Goal: Information Seeking & Learning: Learn about a topic

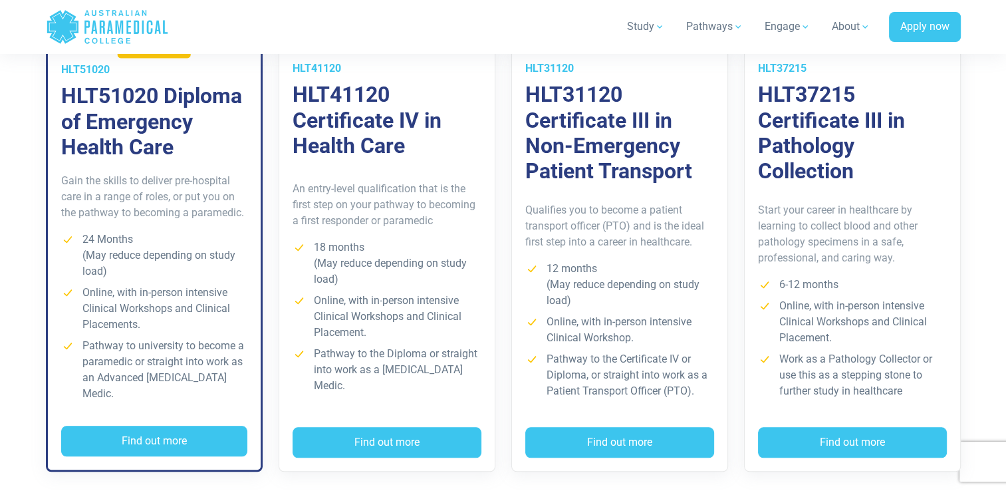
scroll to position [1002, 0]
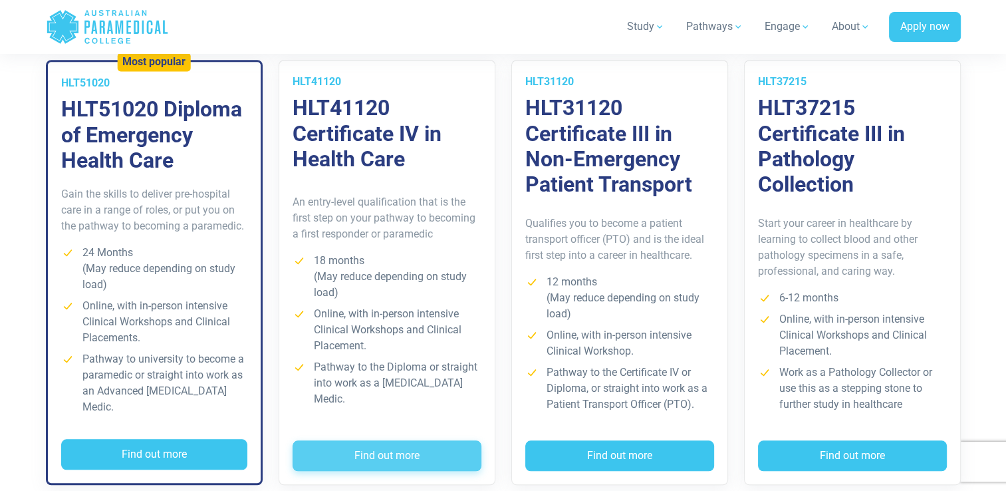
click at [420, 445] on button "Find out more" at bounding box center [386, 455] width 189 height 31
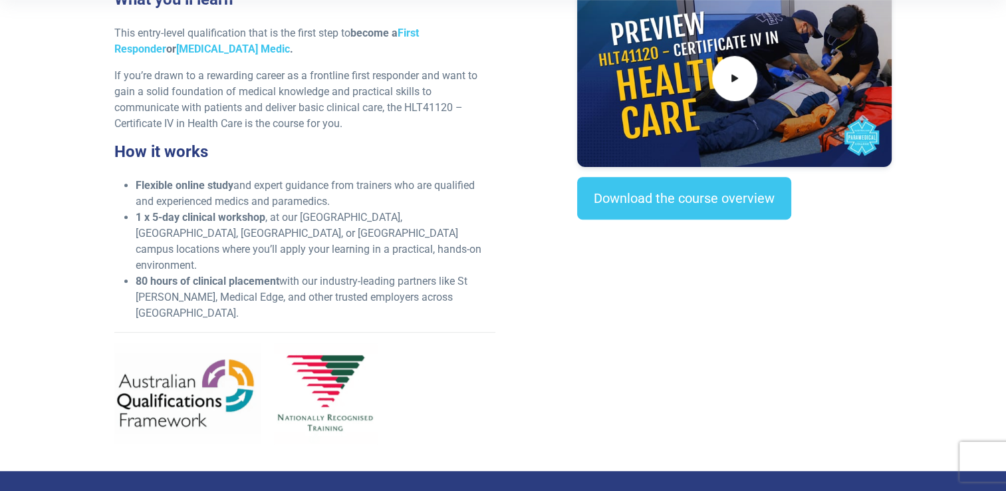
scroll to position [497, 0]
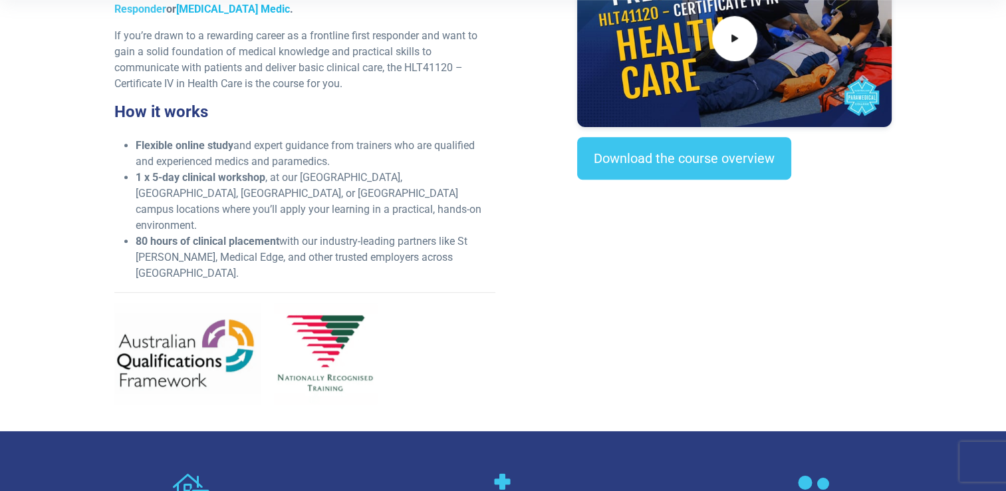
click at [176, 11] on link "[MEDICAL_DATA] Medic" at bounding box center [233, 9] width 114 height 13
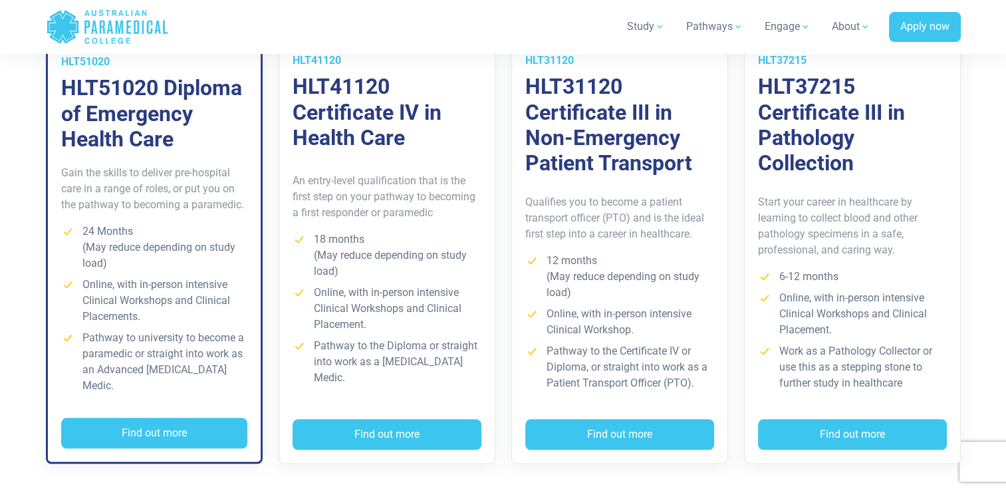
scroll to position [1024, 0]
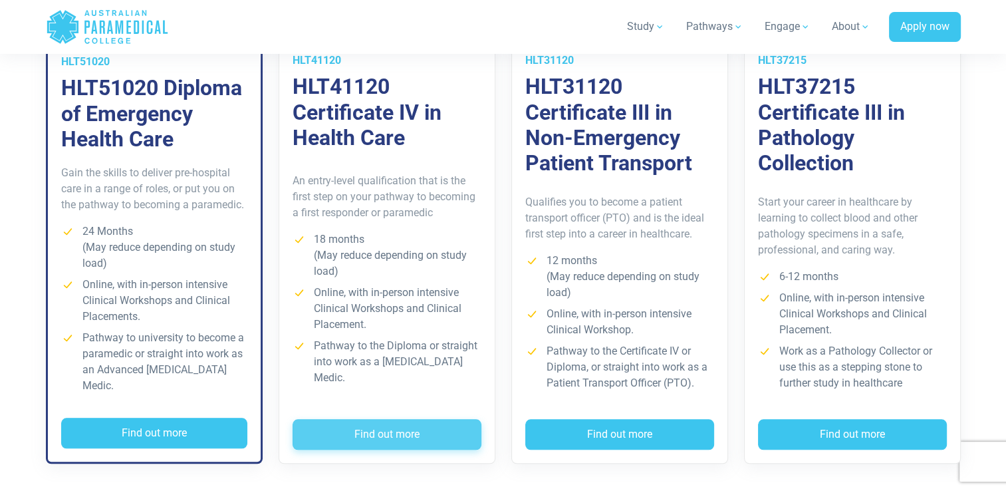
click at [399, 420] on button "Find out more" at bounding box center [386, 434] width 189 height 31
click at [419, 419] on button "Find out more" at bounding box center [386, 434] width 189 height 31
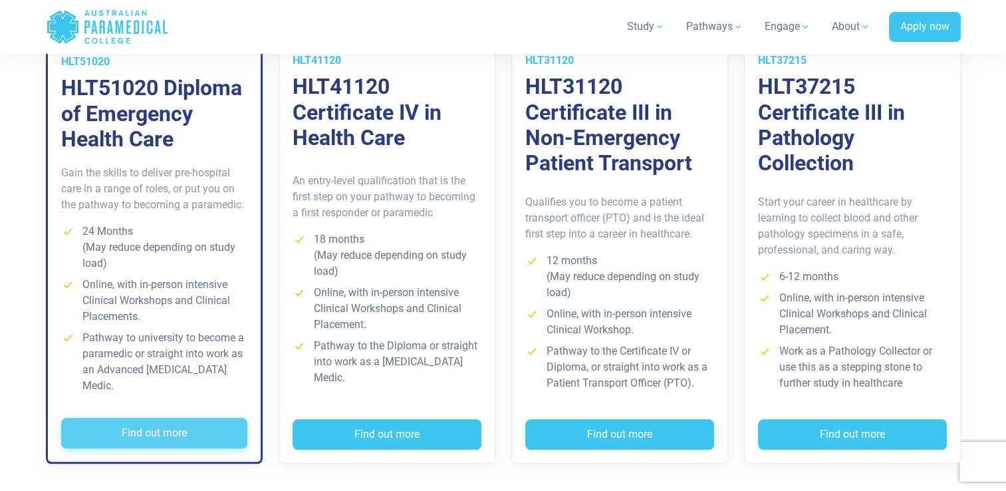
click at [186, 417] on button "Find out more" at bounding box center [154, 432] width 186 height 31
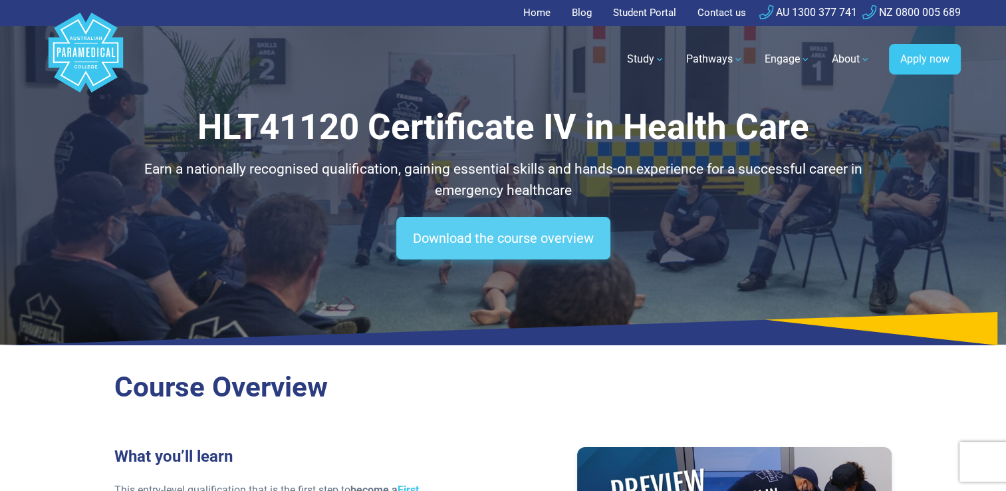
click at [561, 237] on link "Download the course overview" at bounding box center [503, 238] width 214 height 43
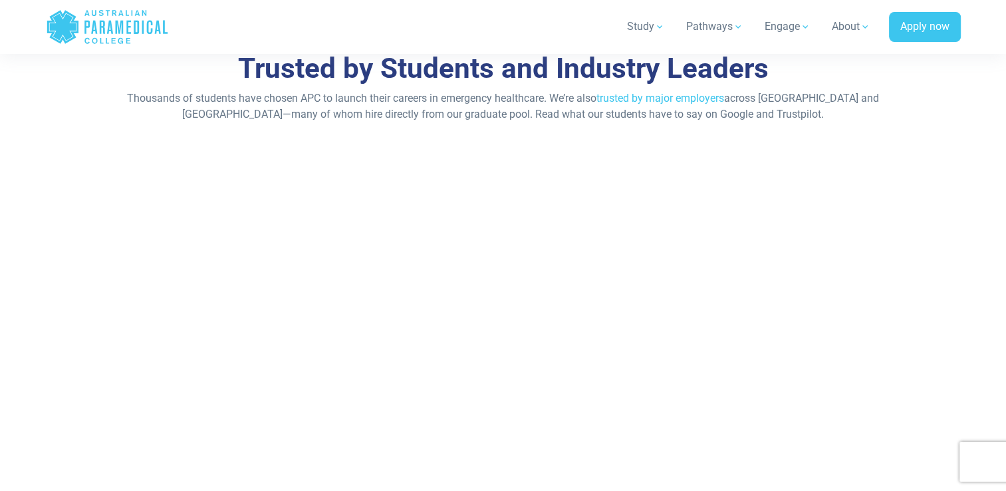
scroll to position [6179, 0]
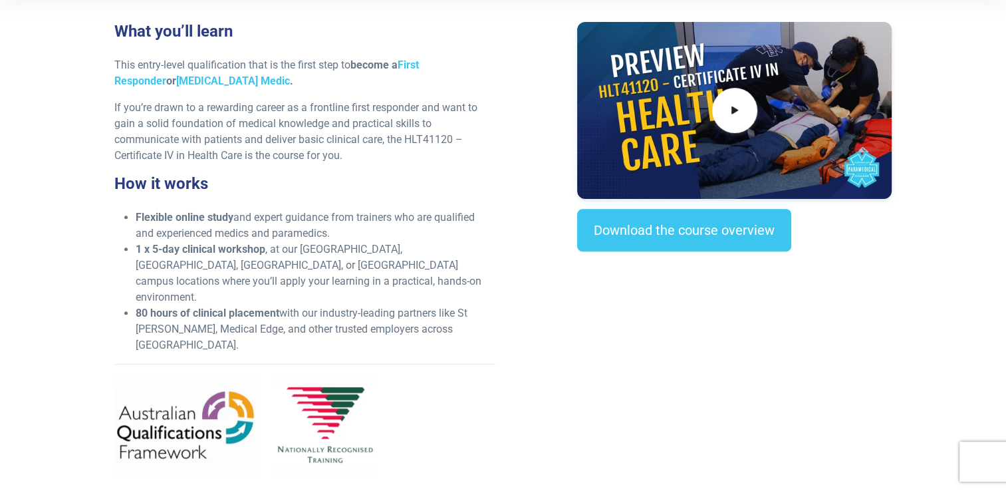
scroll to position [504, 0]
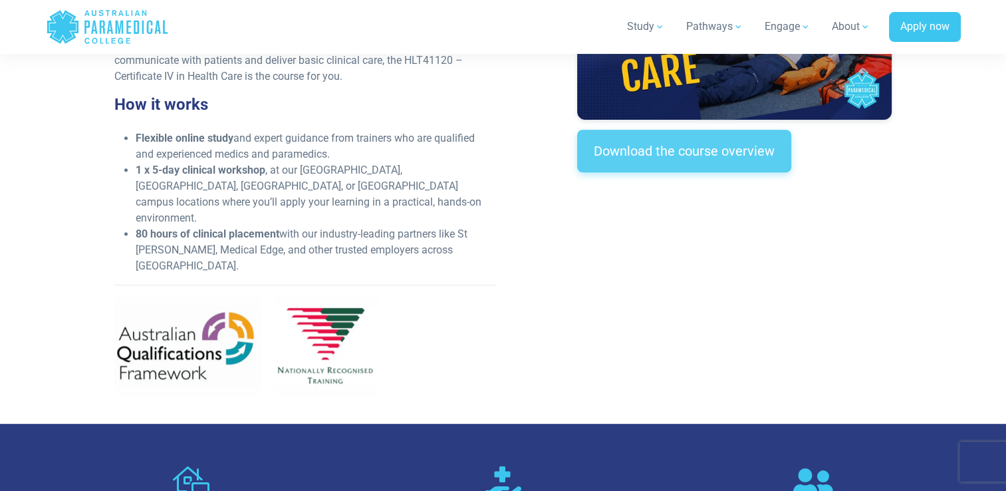
click at [695, 153] on link "Download the course overview" at bounding box center [684, 151] width 214 height 43
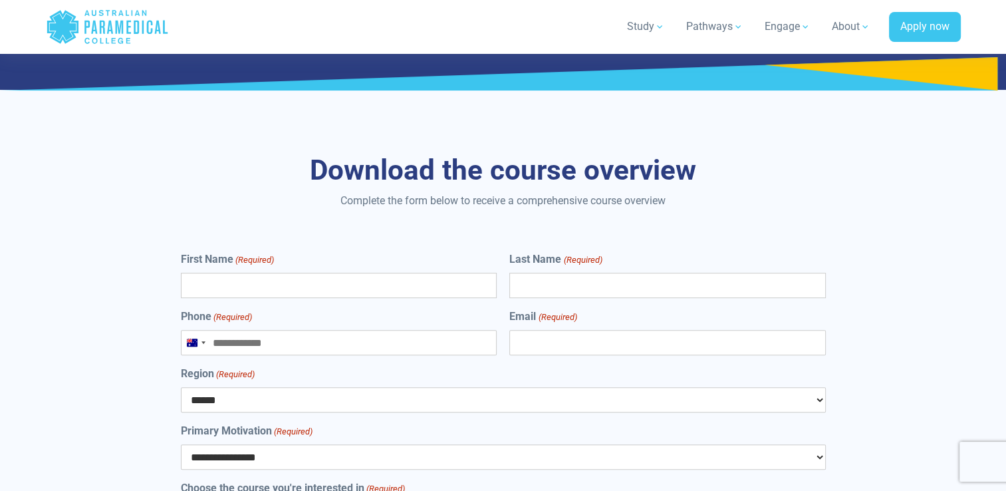
scroll to position [5519, 0]
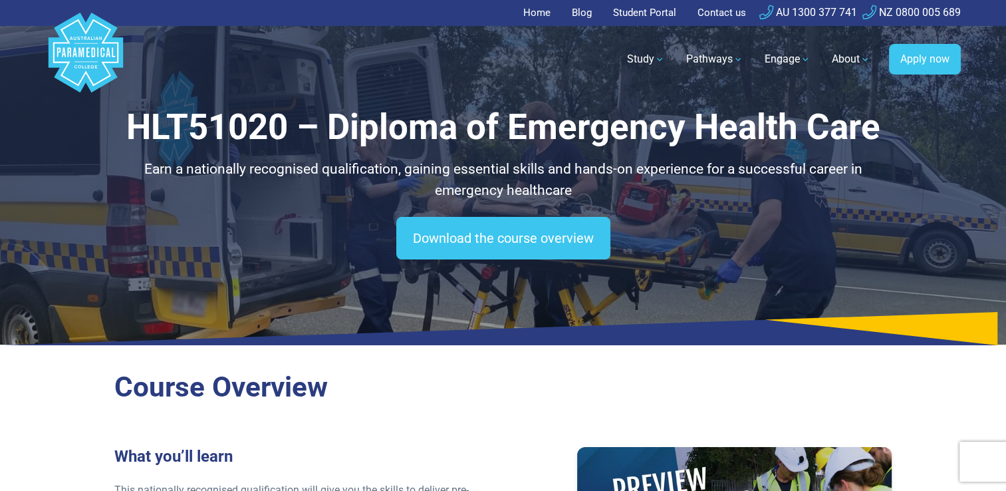
click at [536, 9] on link "Home" at bounding box center [540, 13] width 35 height 26
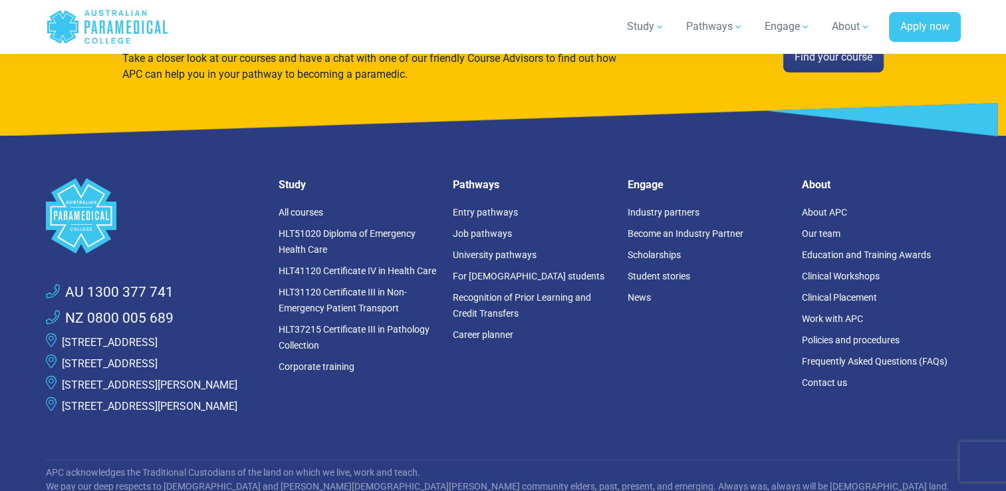
scroll to position [3586, 0]
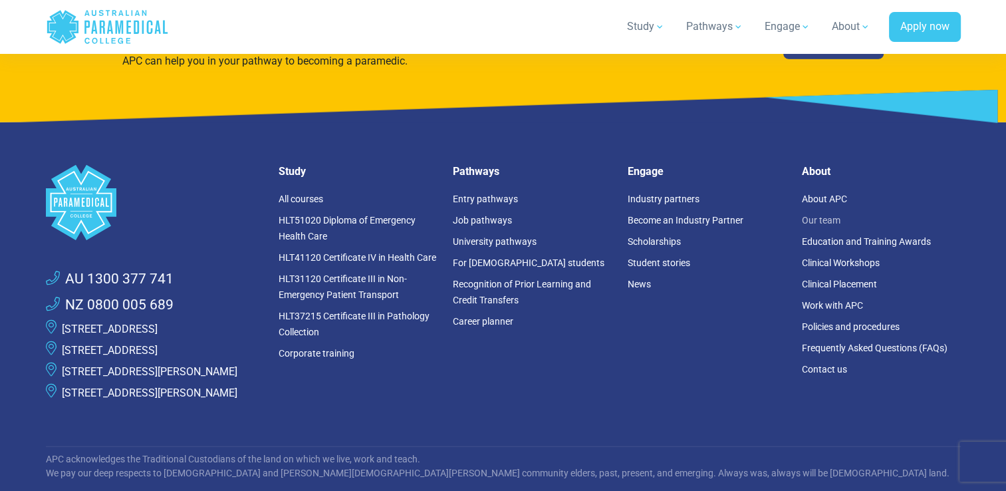
click at [805, 218] on link "Our team" at bounding box center [821, 220] width 39 height 11
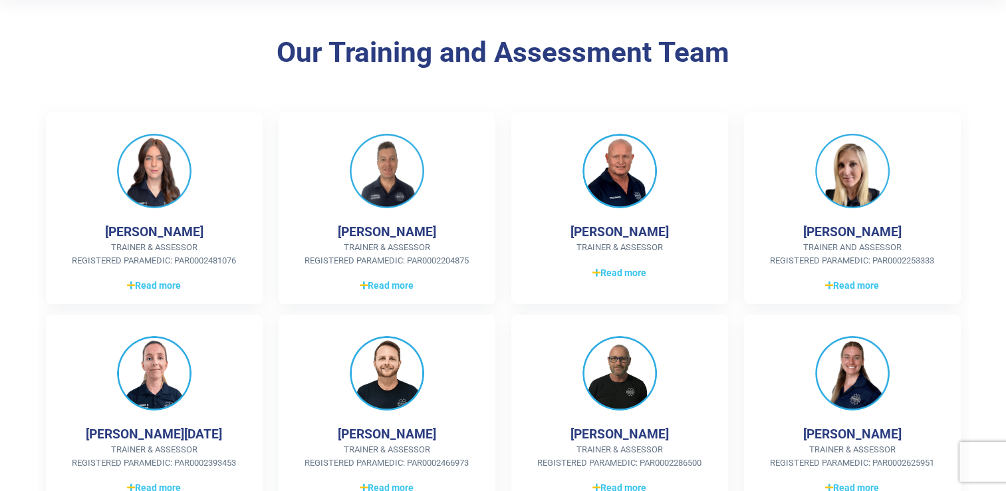
scroll to position [292, 0]
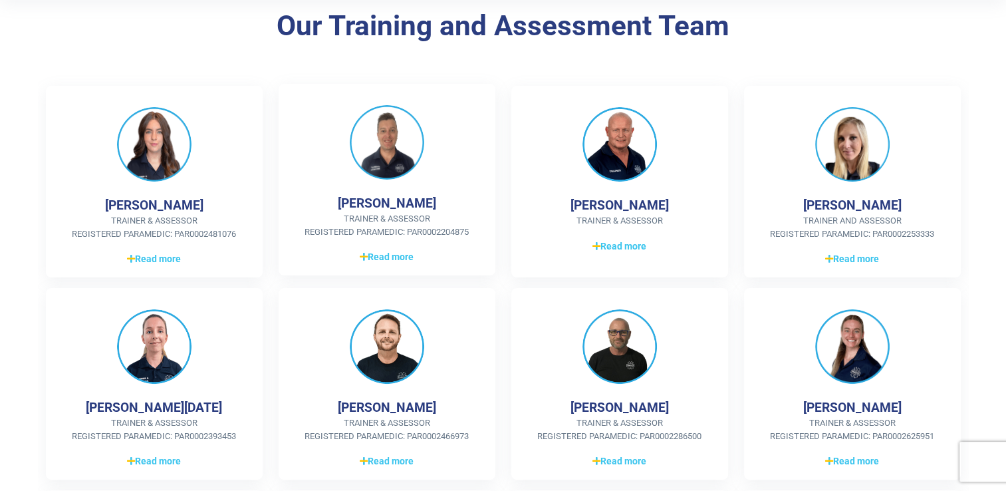
click at [397, 159] on img at bounding box center [387, 142] width 74 height 74
click at [386, 256] on span "Read more" at bounding box center [387, 257] width 54 height 14
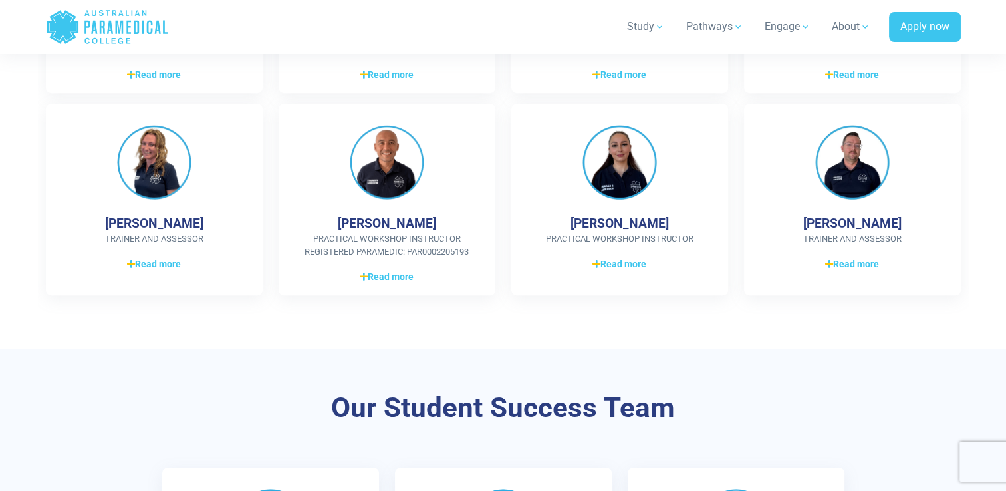
scroll to position [951, 0]
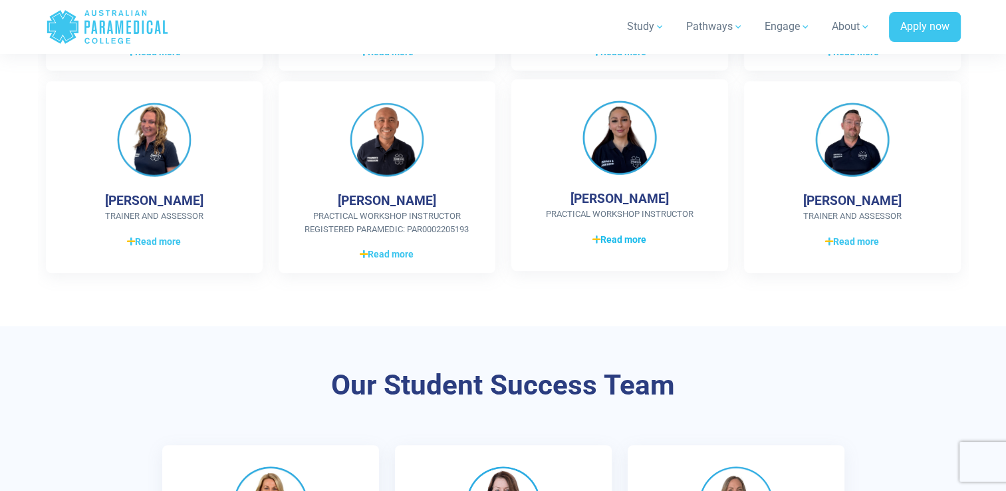
click at [606, 247] on span "Read more" at bounding box center [619, 240] width 54 height 14
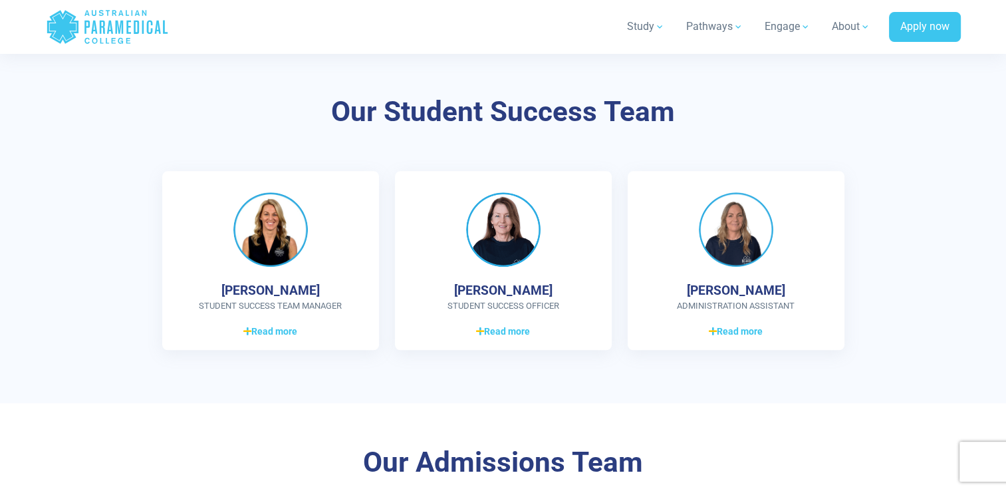
scroll to position [1523, 0]
